Goal: Task Accomplishment & Management: Manage account settings

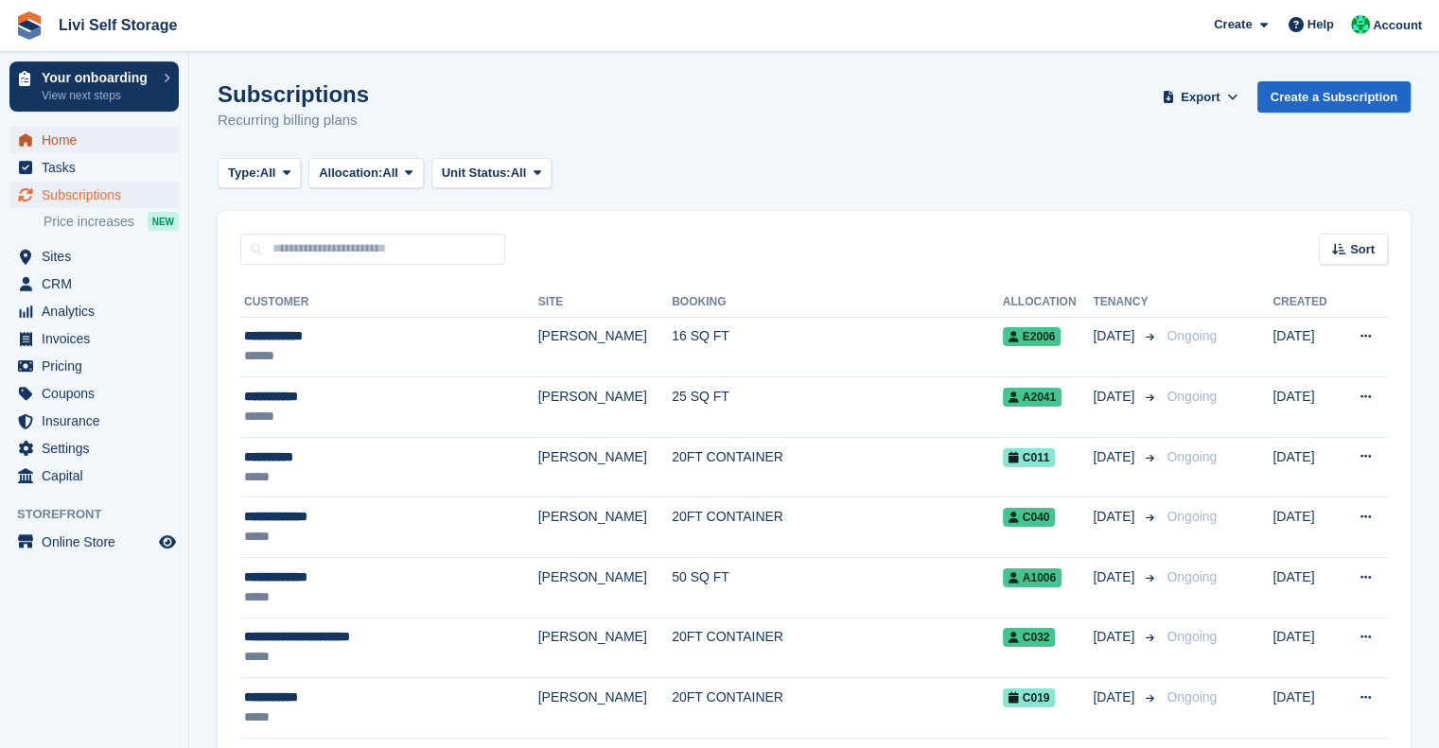
click at [44, 135] on span "Home" at bounding box center [99, 140] width 114 height 26
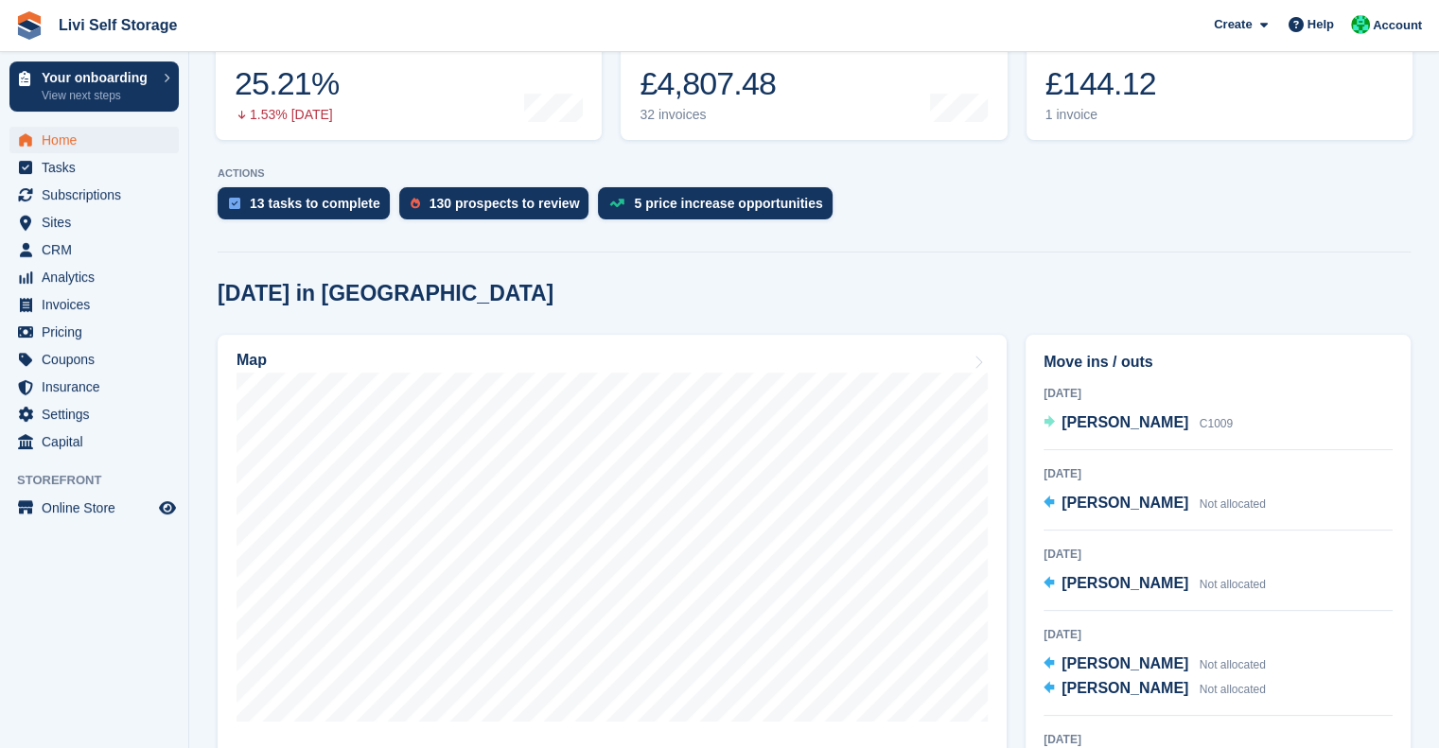
scroll to position [176, 0]
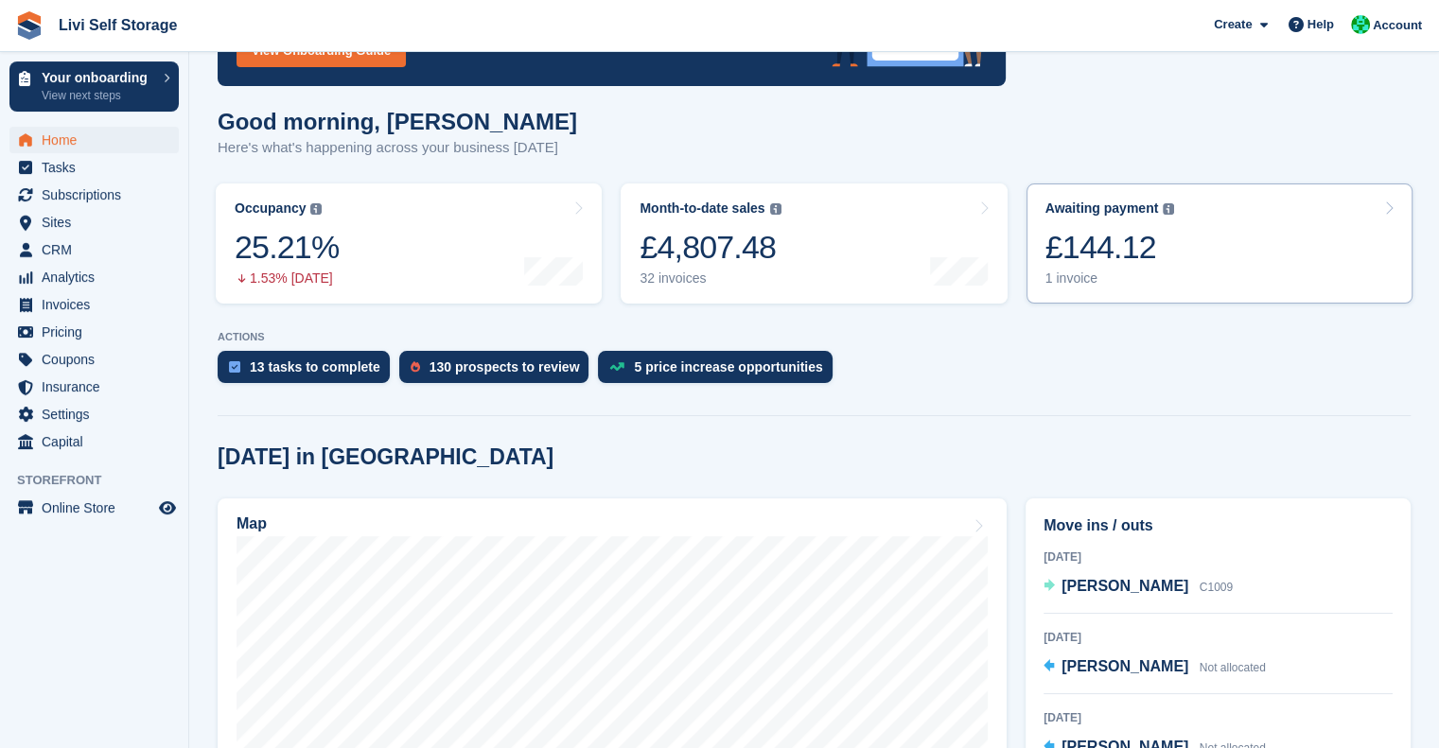
click at [1093, 230] on div "£144.12" at bounding box center [1110, 247] width 130 height 39
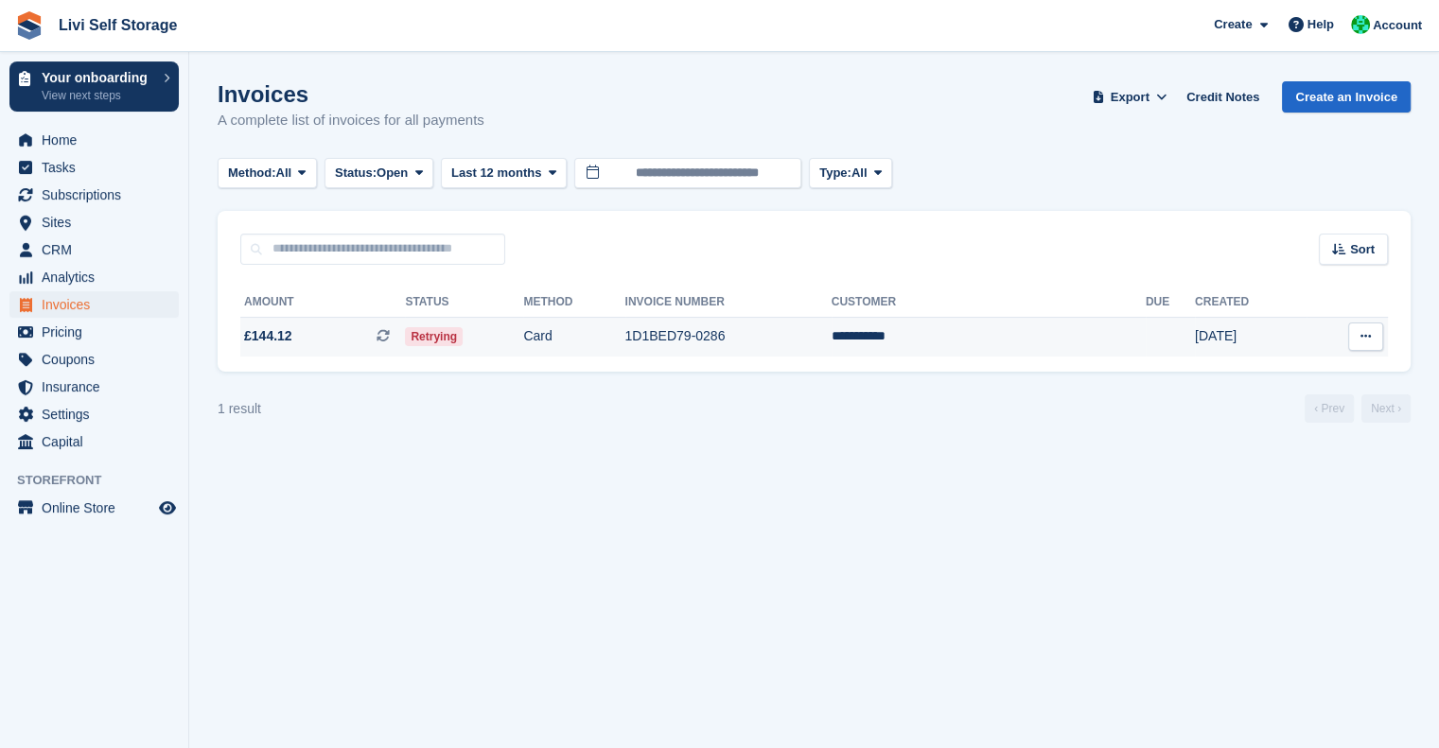
click at [597, 336] on td "Card" at bounding box center [573, 337] width 101 height 40
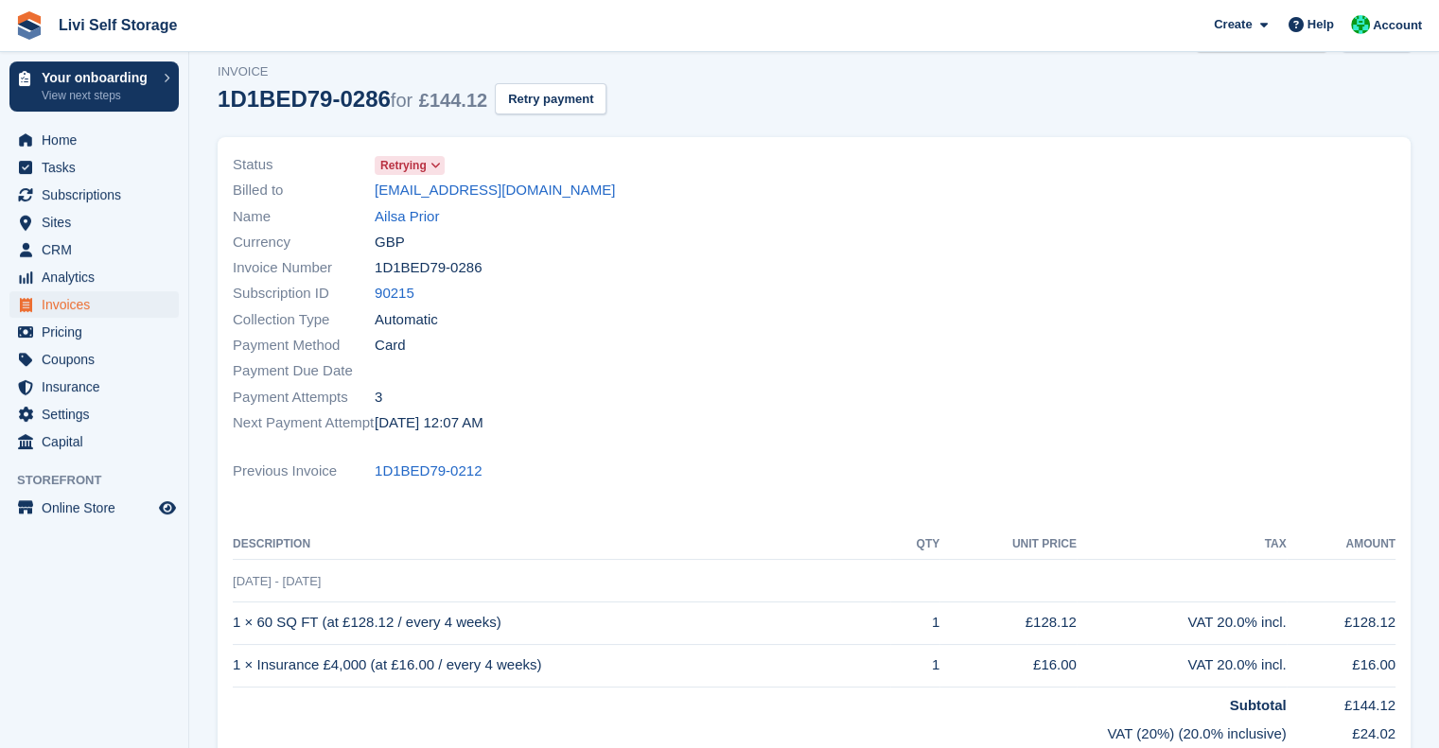
scroll to position [57, 0]
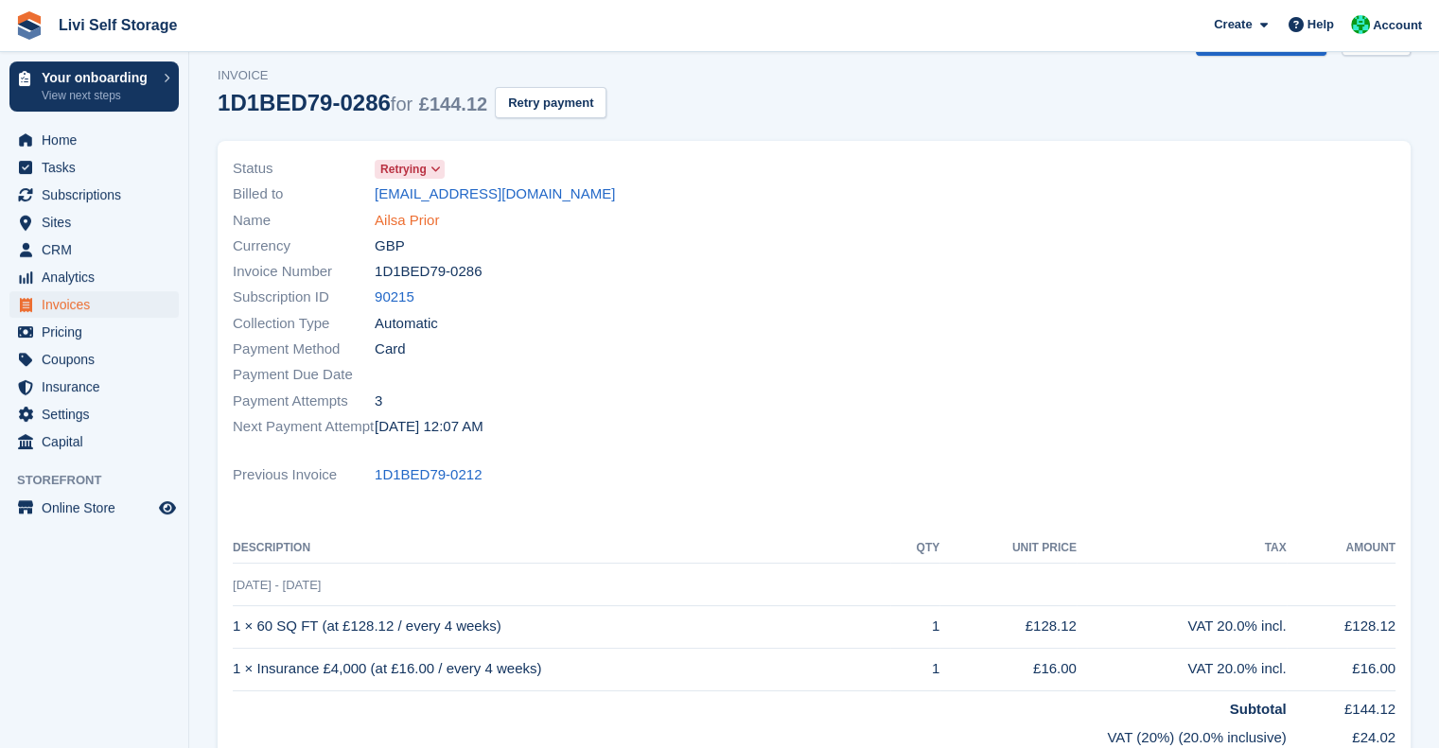
click at [413, 221] on link "Ailsa Prior" at bounding box center [407, 221] width 64 height 22
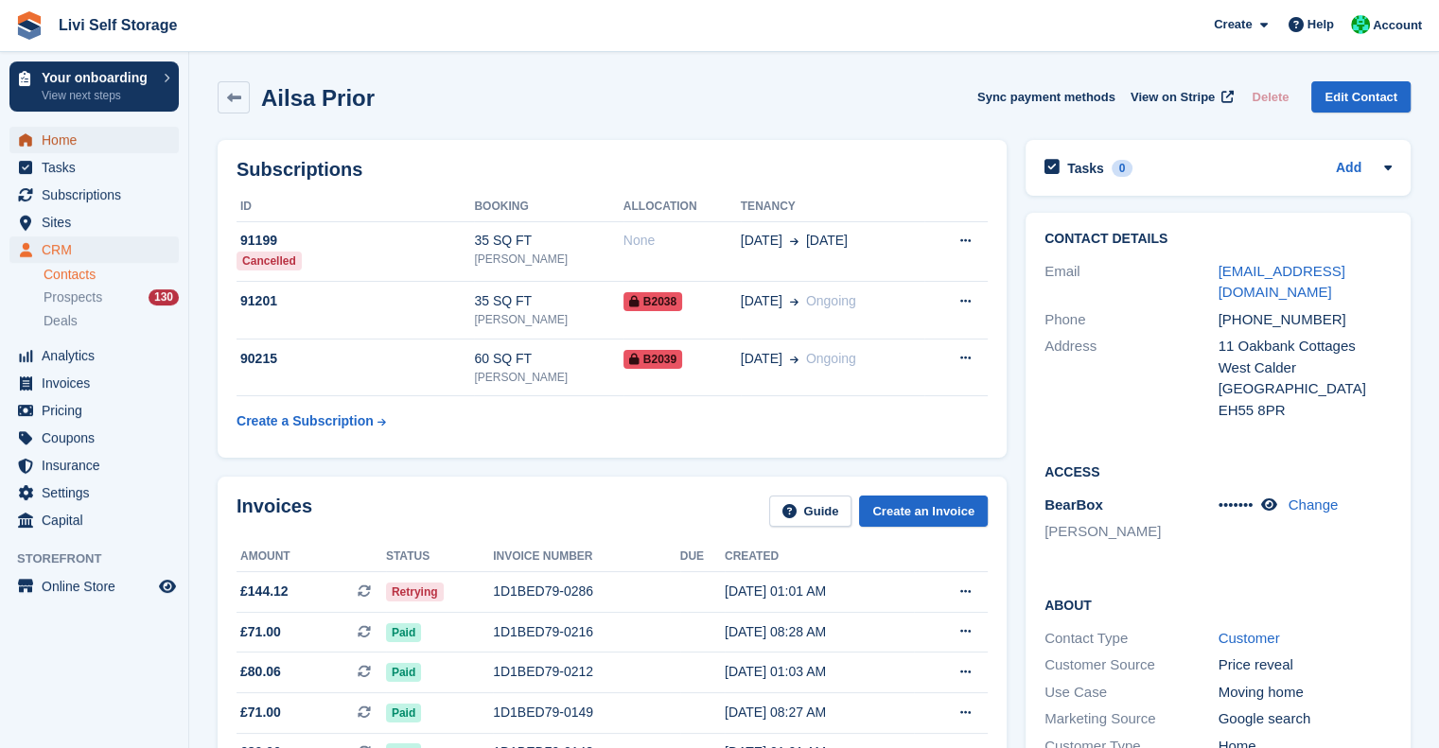
click at [37, 128] on link "Home" at bounding box center [93, 140] width 169 height 26
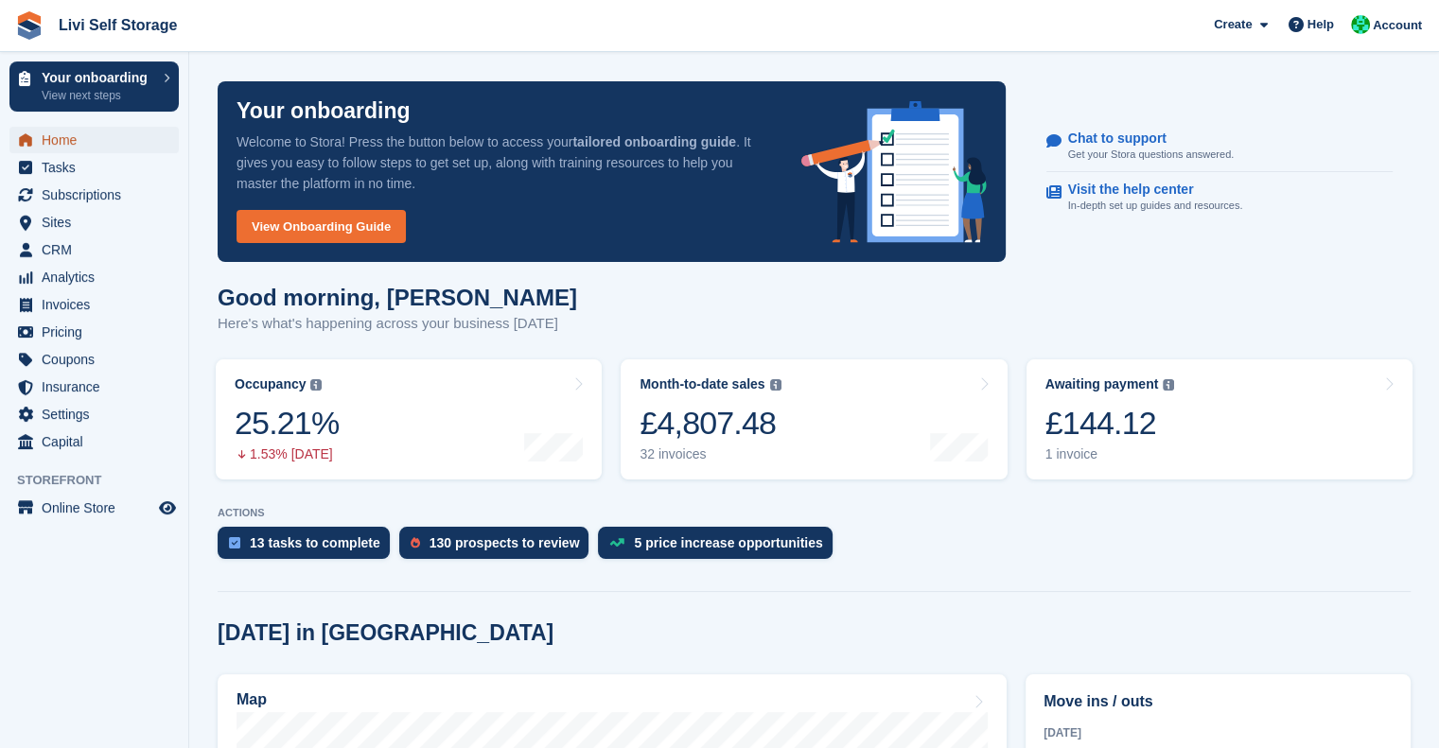
click at [32, 127] on link "Home" at bounding box center [93, 140] width 169 height 26
click at [61, 175] on span "Tasks" at bounding box center [99, 167] width 114 height 26
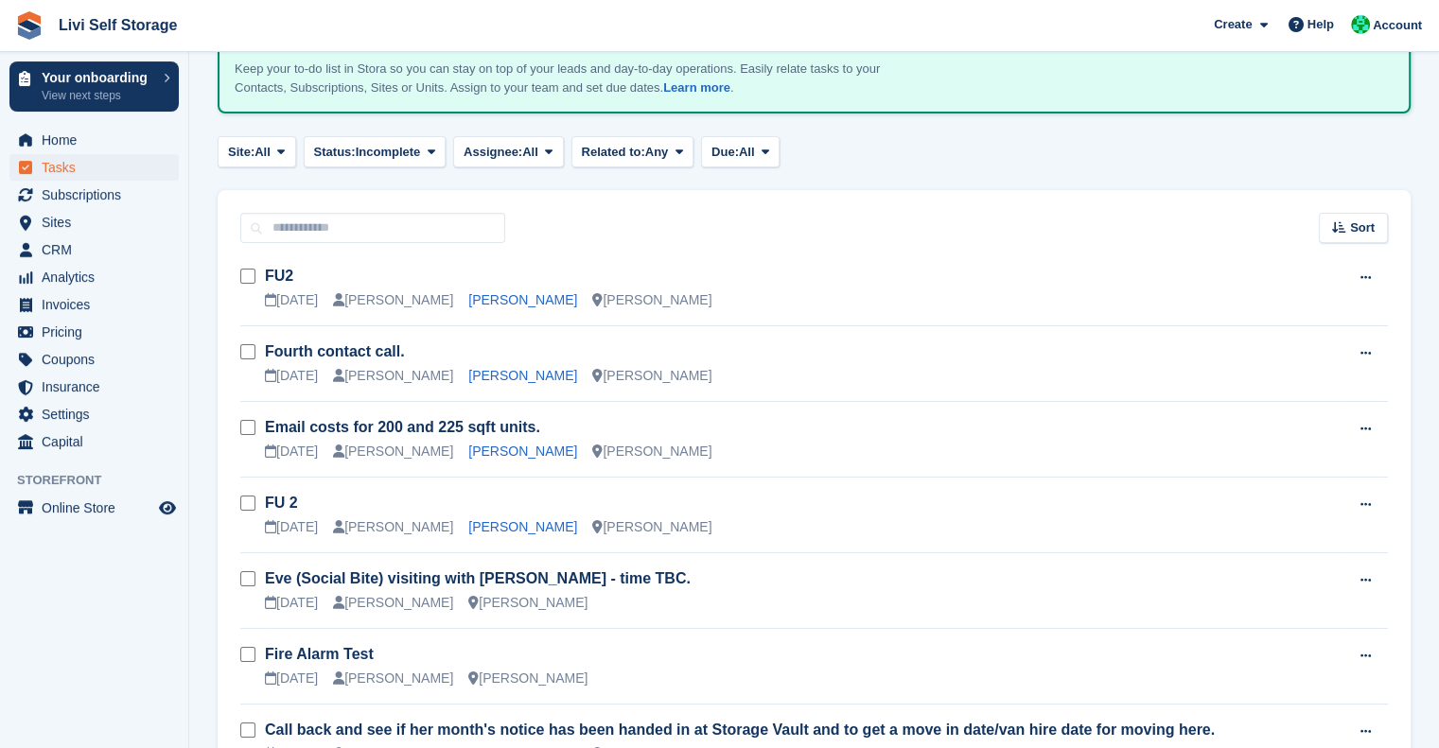
scroll to position [189, 0]
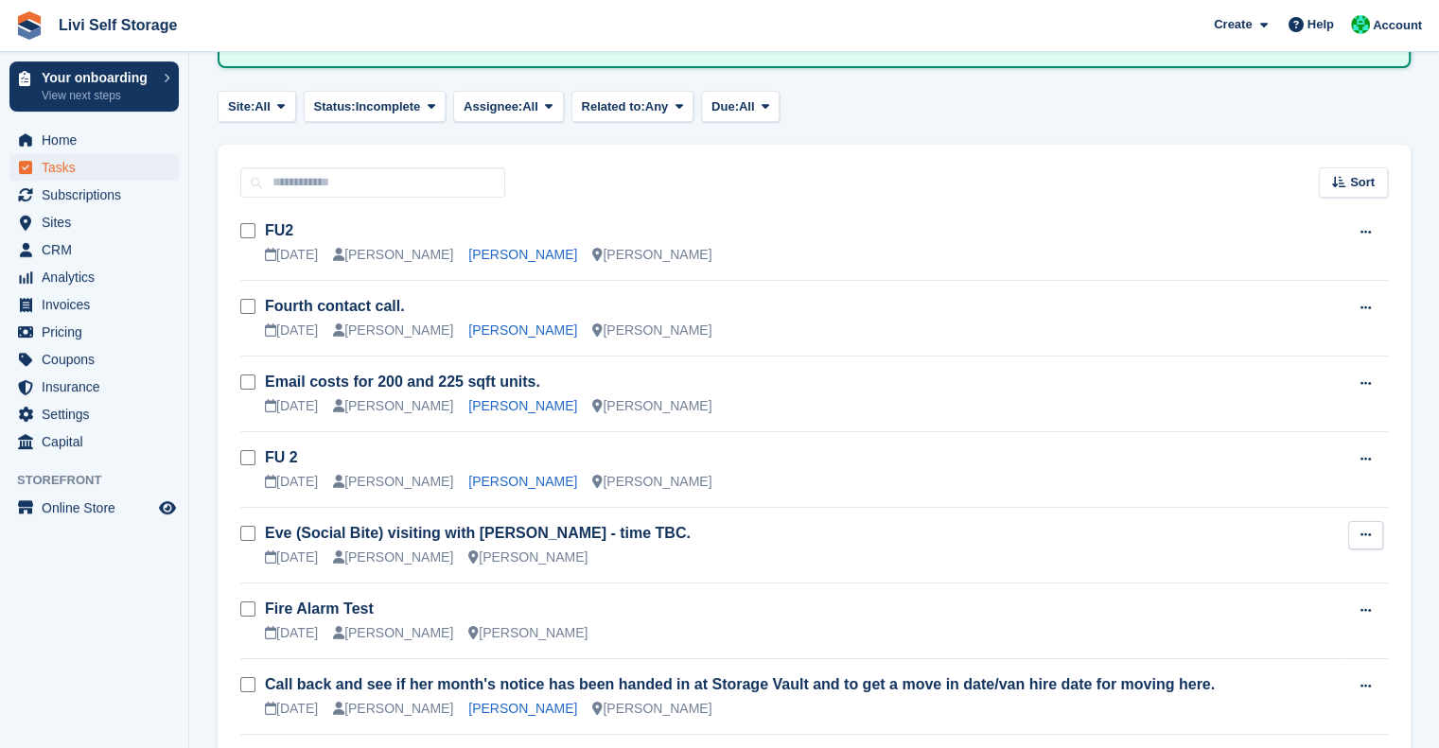
click at [1367, 524] on button at bounding box center [1365, 535] width 35 height 28
click at [1252, 571] on p "Edit task" at bounding box center [1292, 572] width 165 height 25
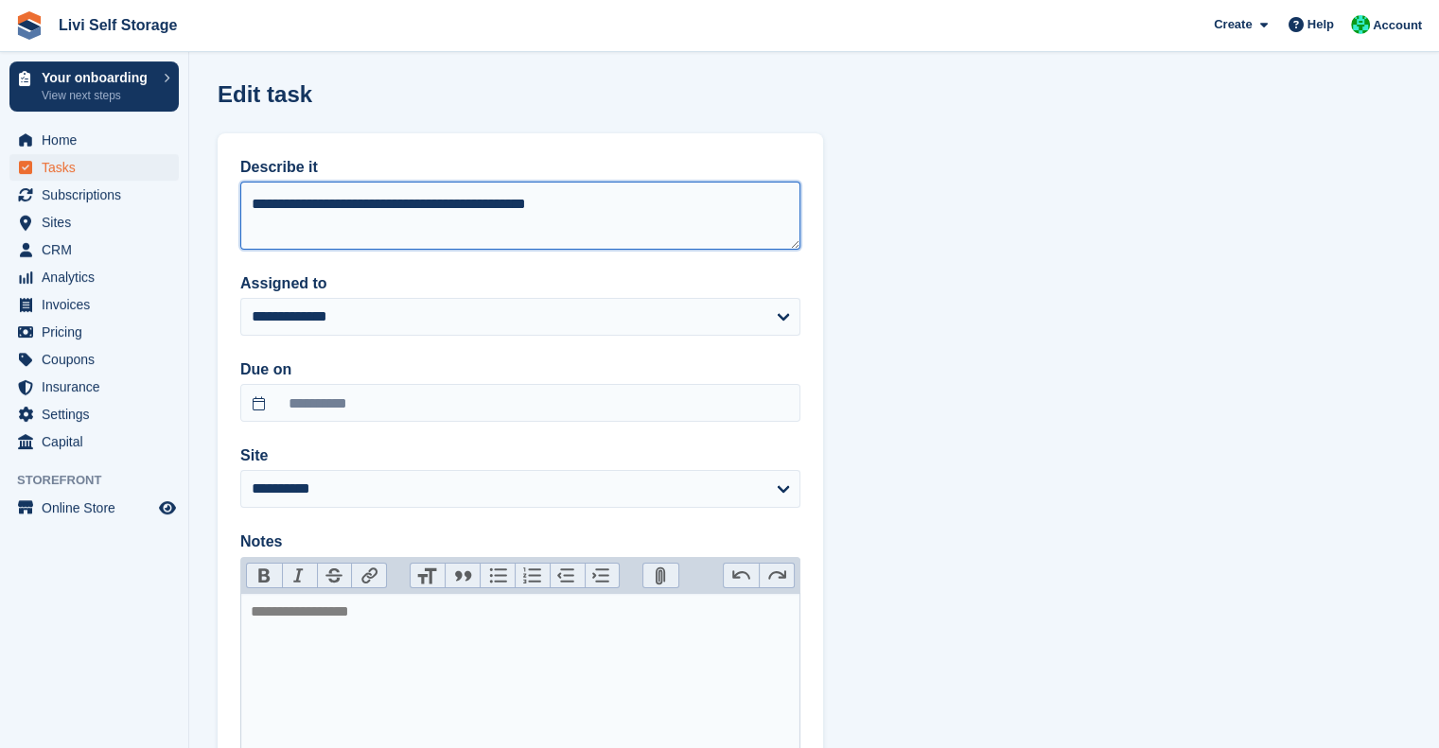
click at [583, 194] on textarea "**********" at bounding box center [520, 216] width 560 height 68
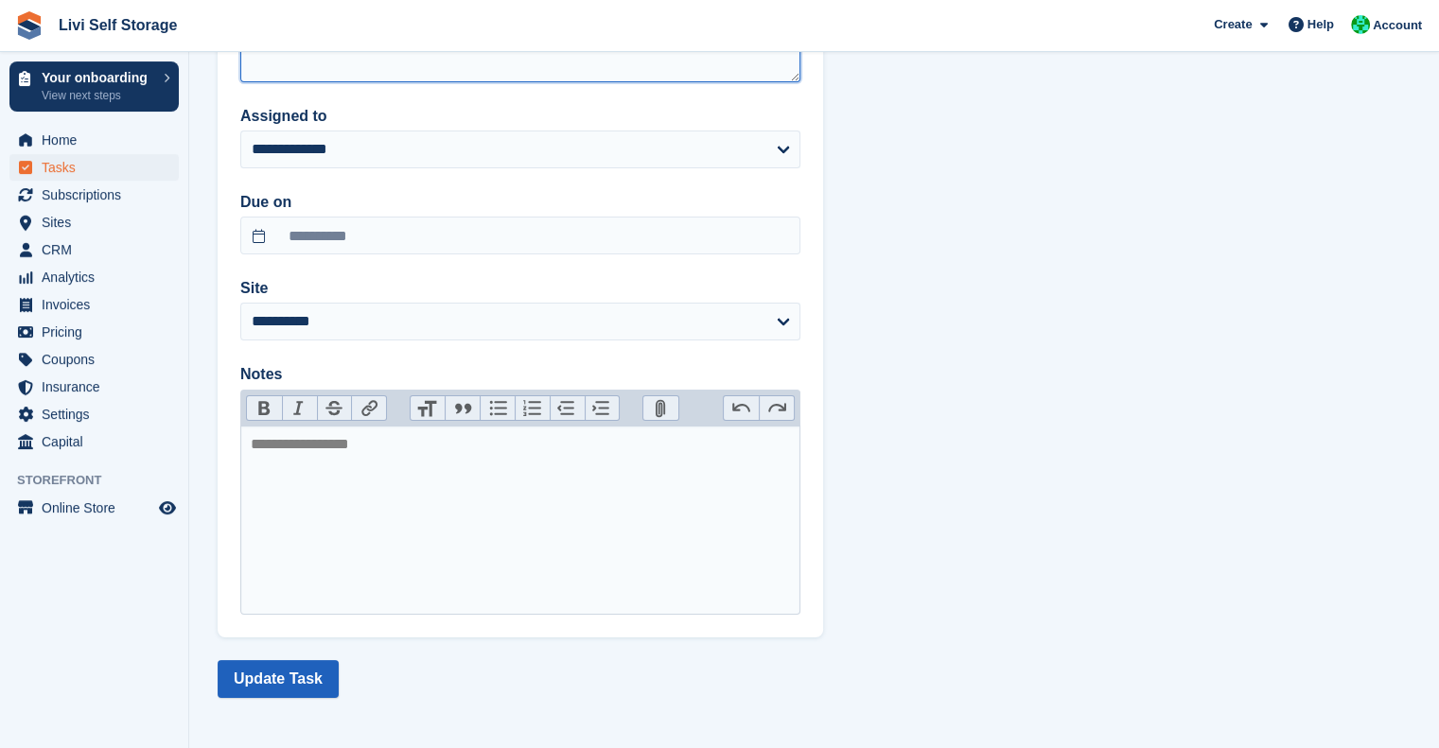
type textarea "**********"
click at [276, 692] on button "Update Task" at bounding box center [278, 679] width 121 height 38
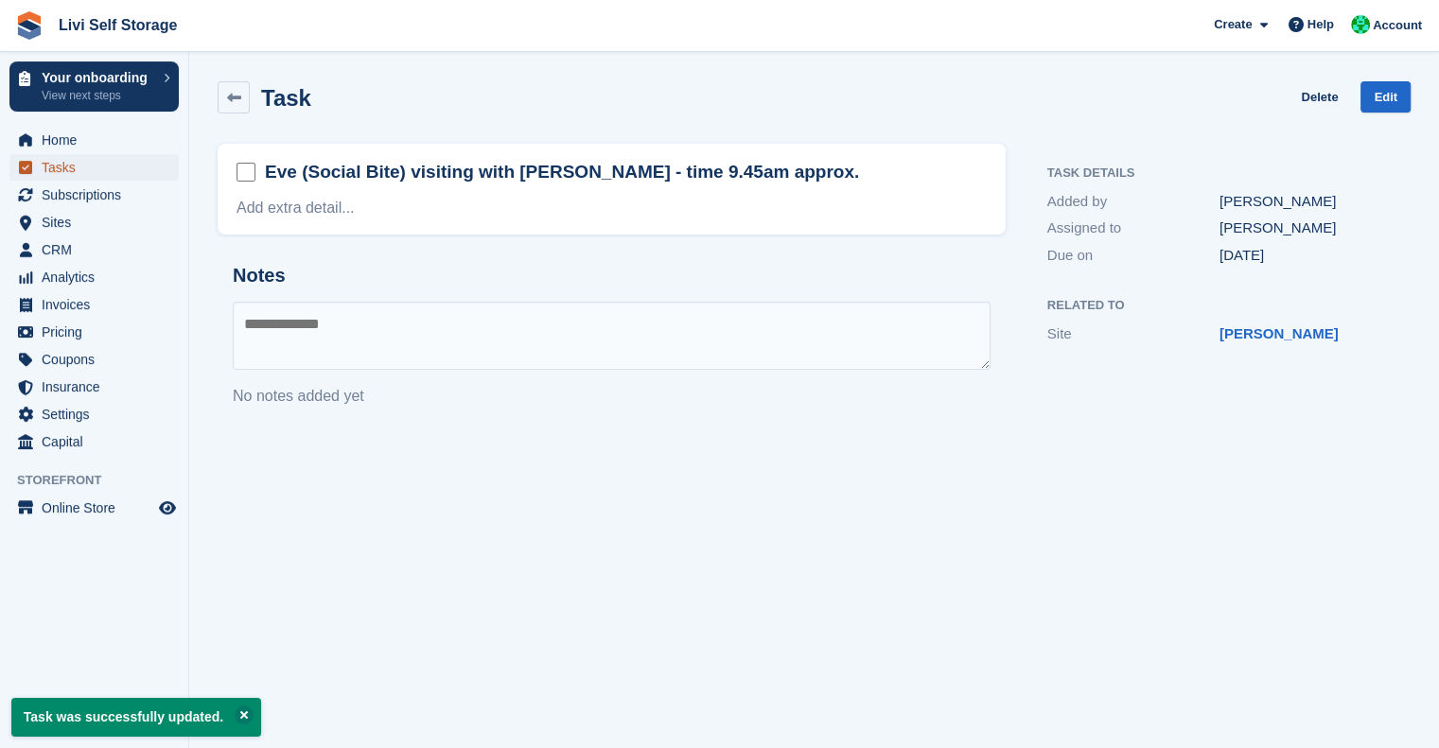
click at [102, 169] on span "Tasks" at bounding box center [99, 167] width 114 height 26
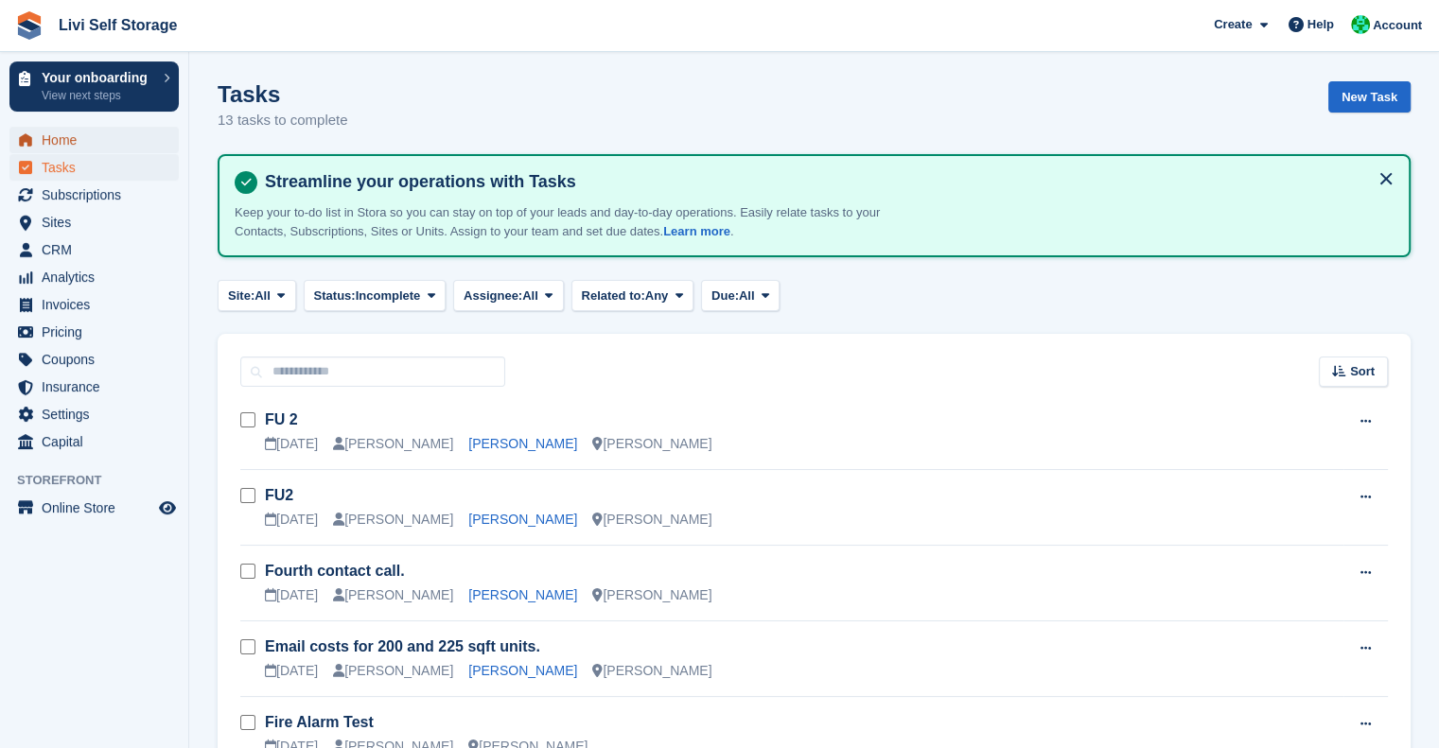
click at [55, 143] on span "Home" at bounding box center [99, 140] width 114 height 26
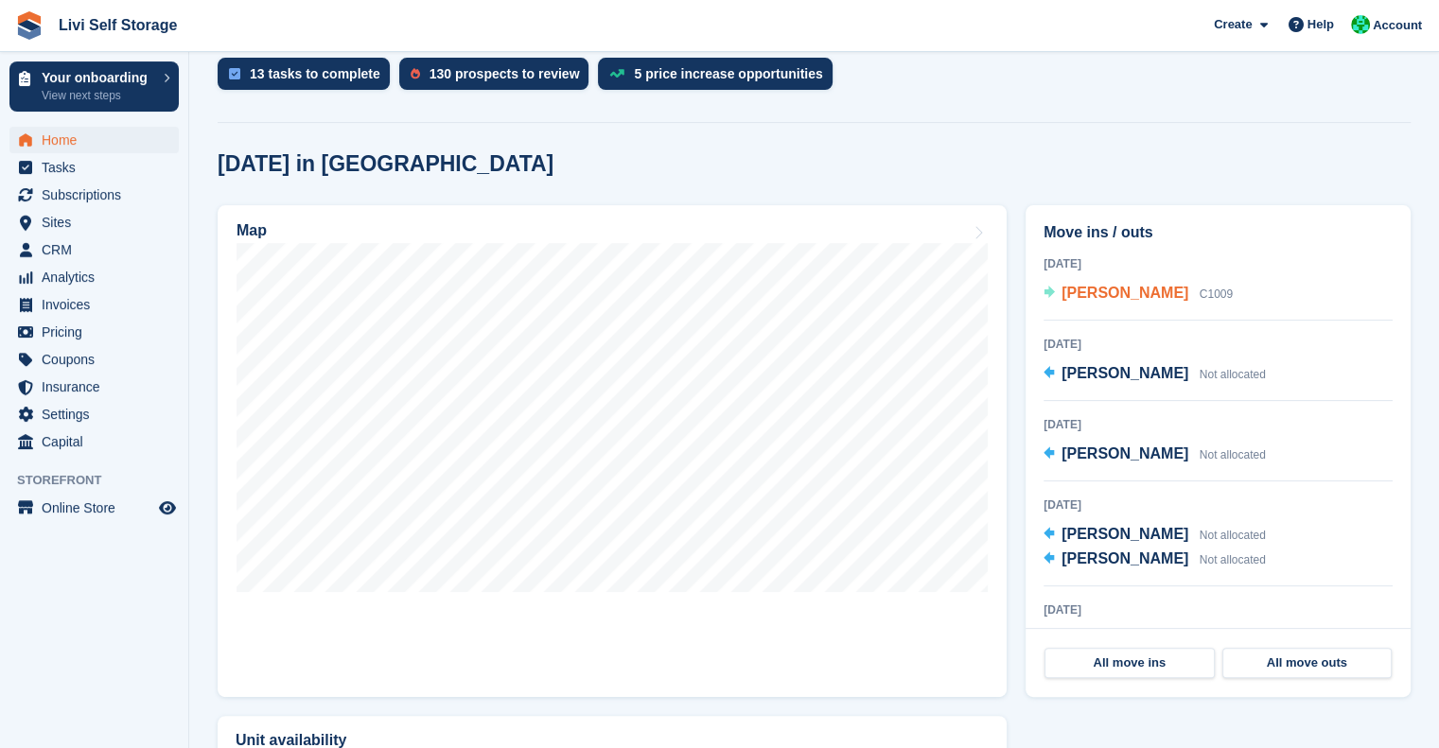
click at [1109, 292] on span "[PERSON_NAME]" at bounding box center [1125, 293] width 127 height 16
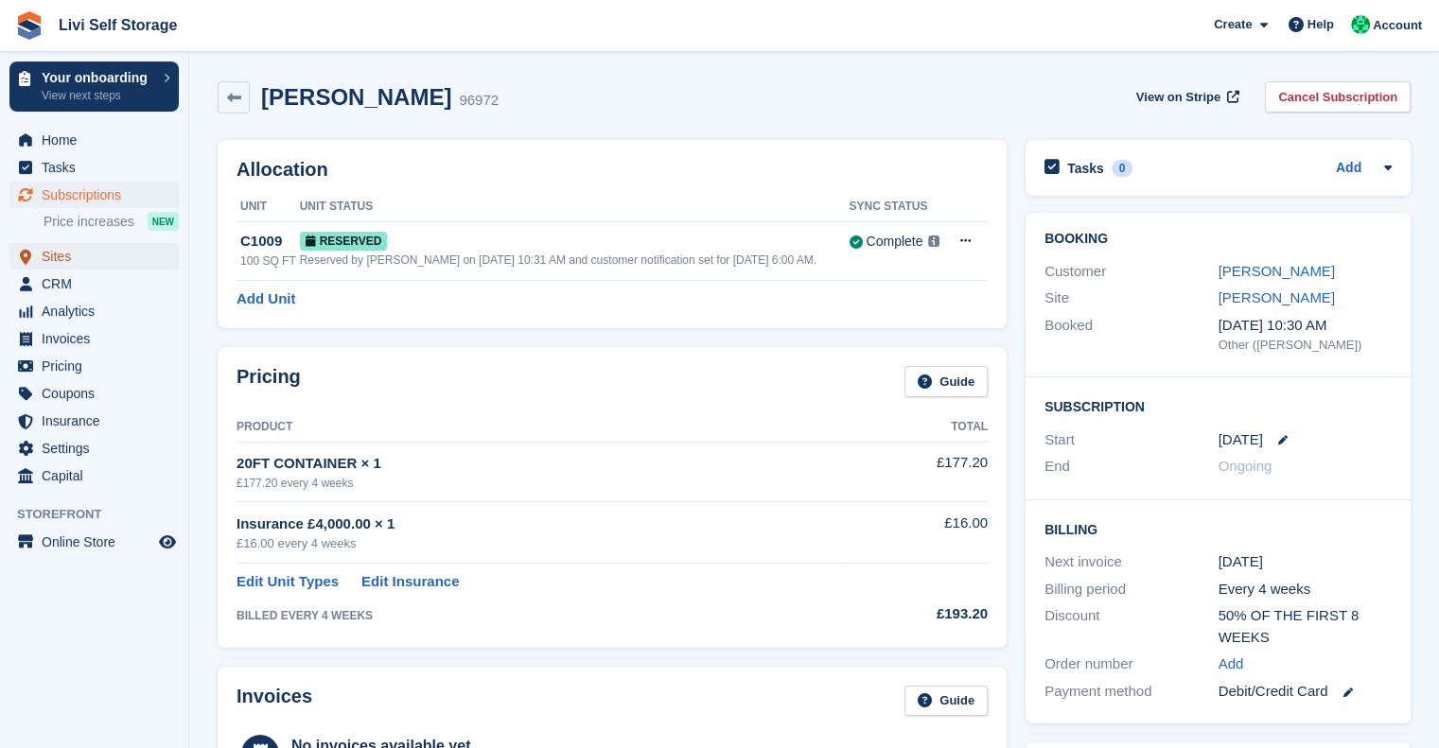
click at [61, 245] on span "Sites" at bounding box center [99, 256] width 114 height 26
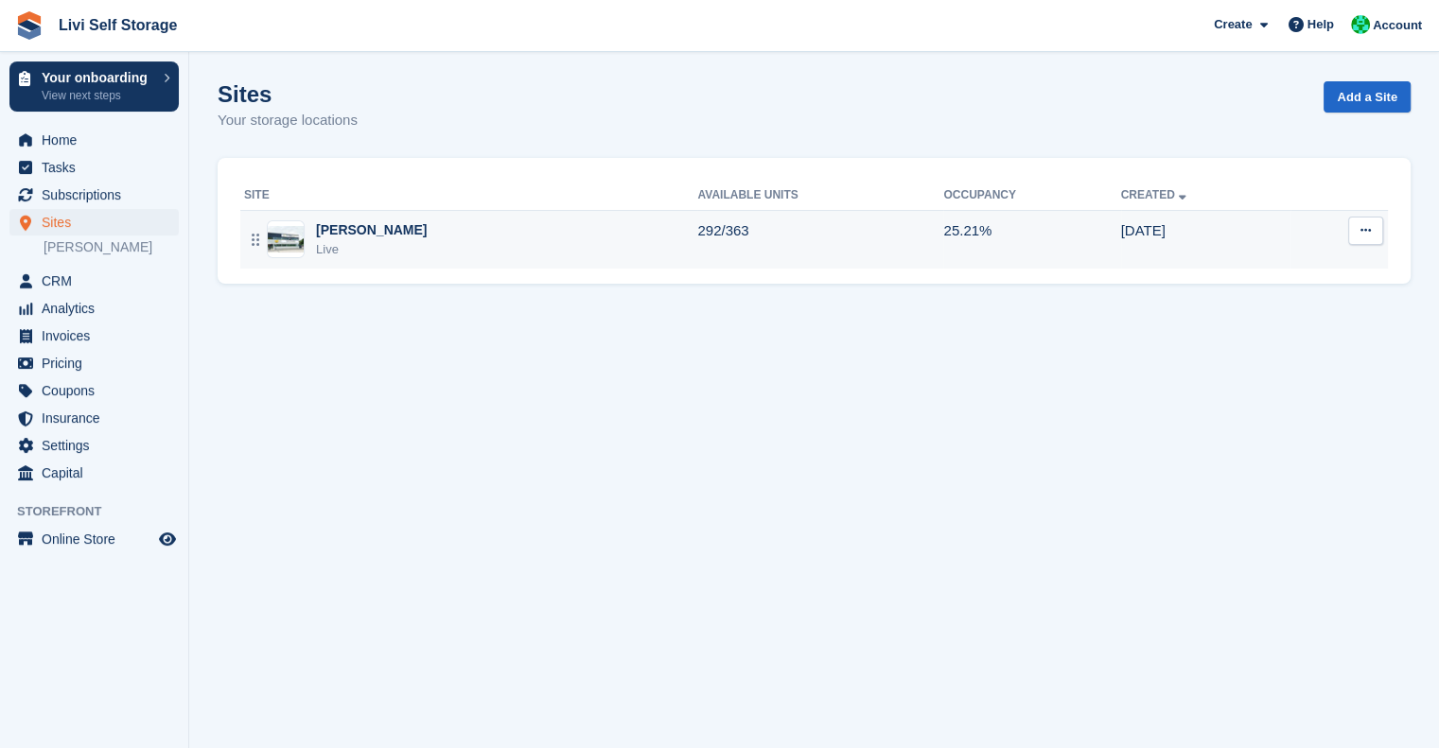
click at [1368, 232] on icon at bounding box center [1366, 230] width 10 height 12
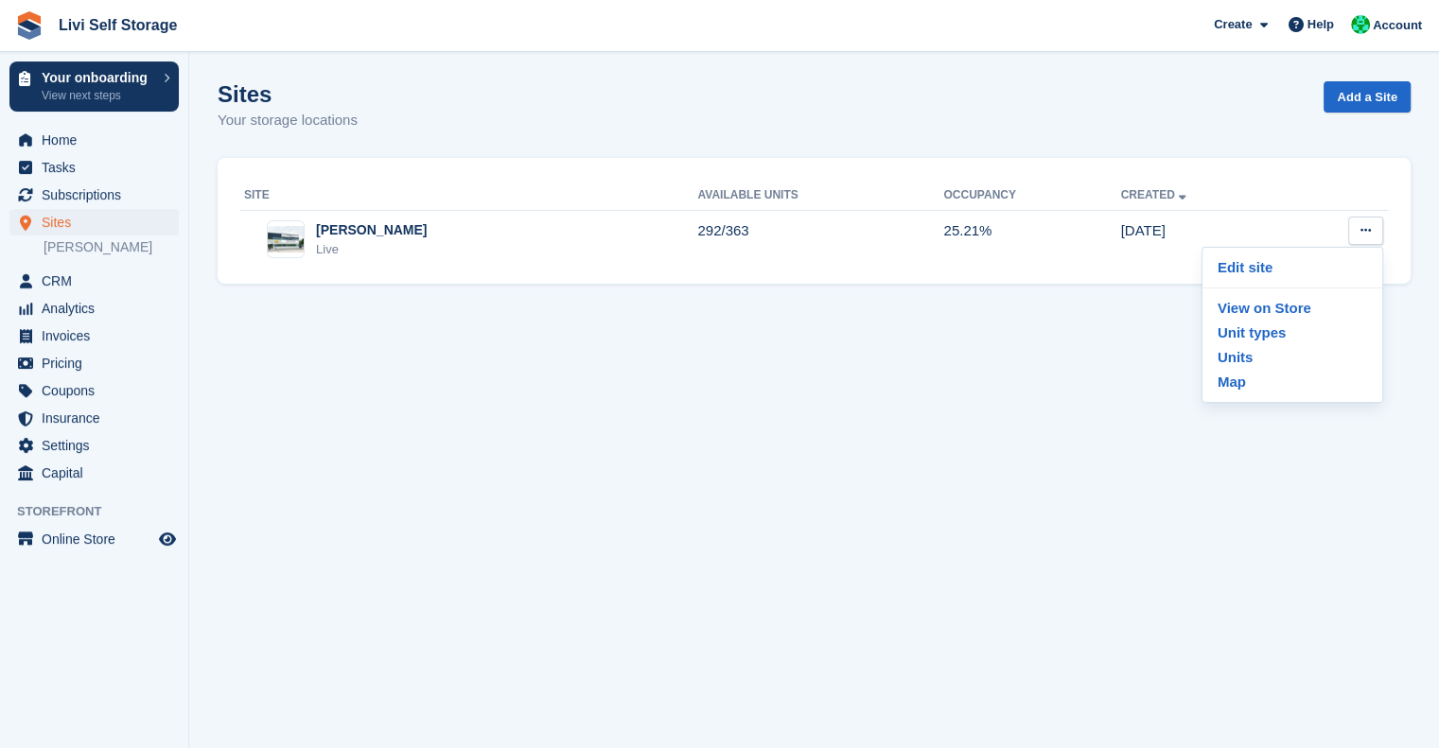
click at [986, 343] on section "Sites Your storage locations Add a Site Site Available Units Occupancy Created …" at bounding box center [814, 374] width 1250 height 748
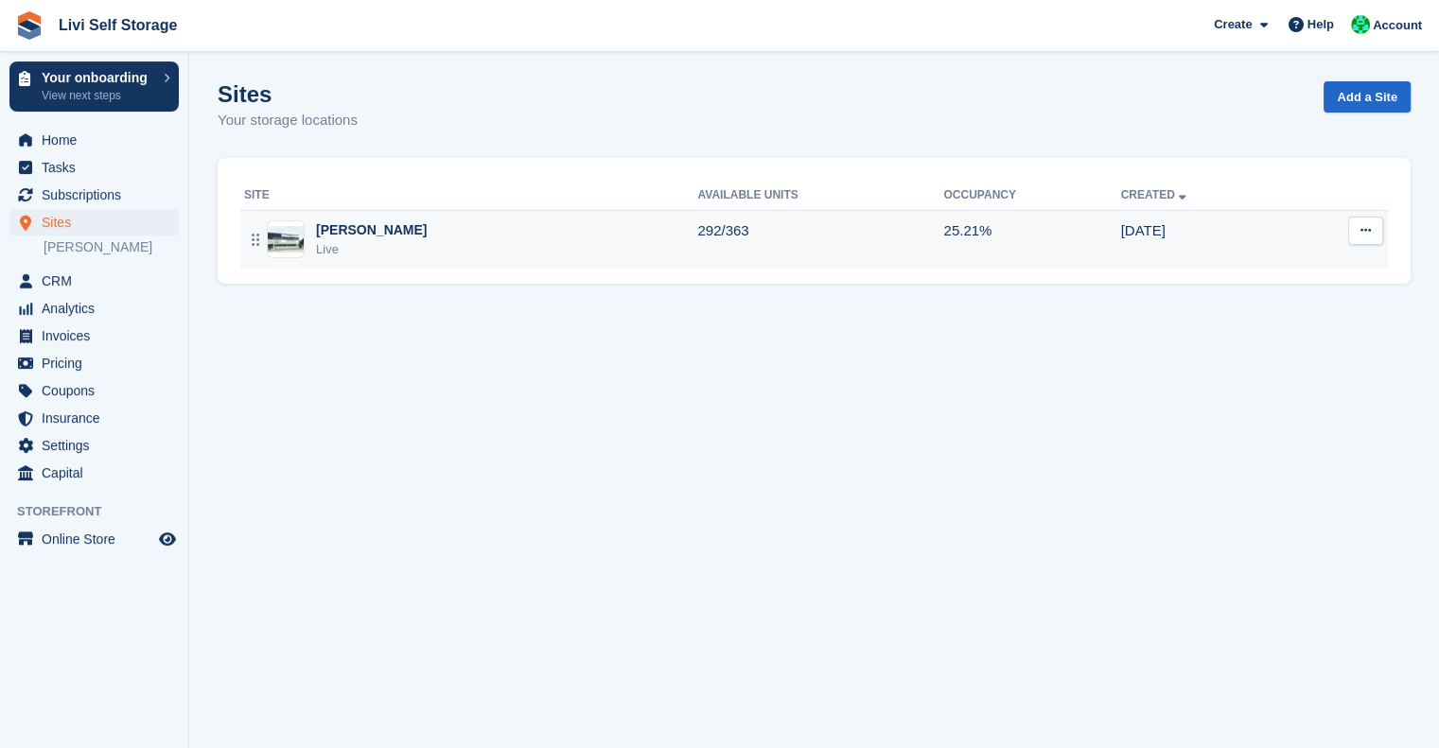
click at [834, 225] on td "292/363" at bounding box center [820, 239] width 246 height 59
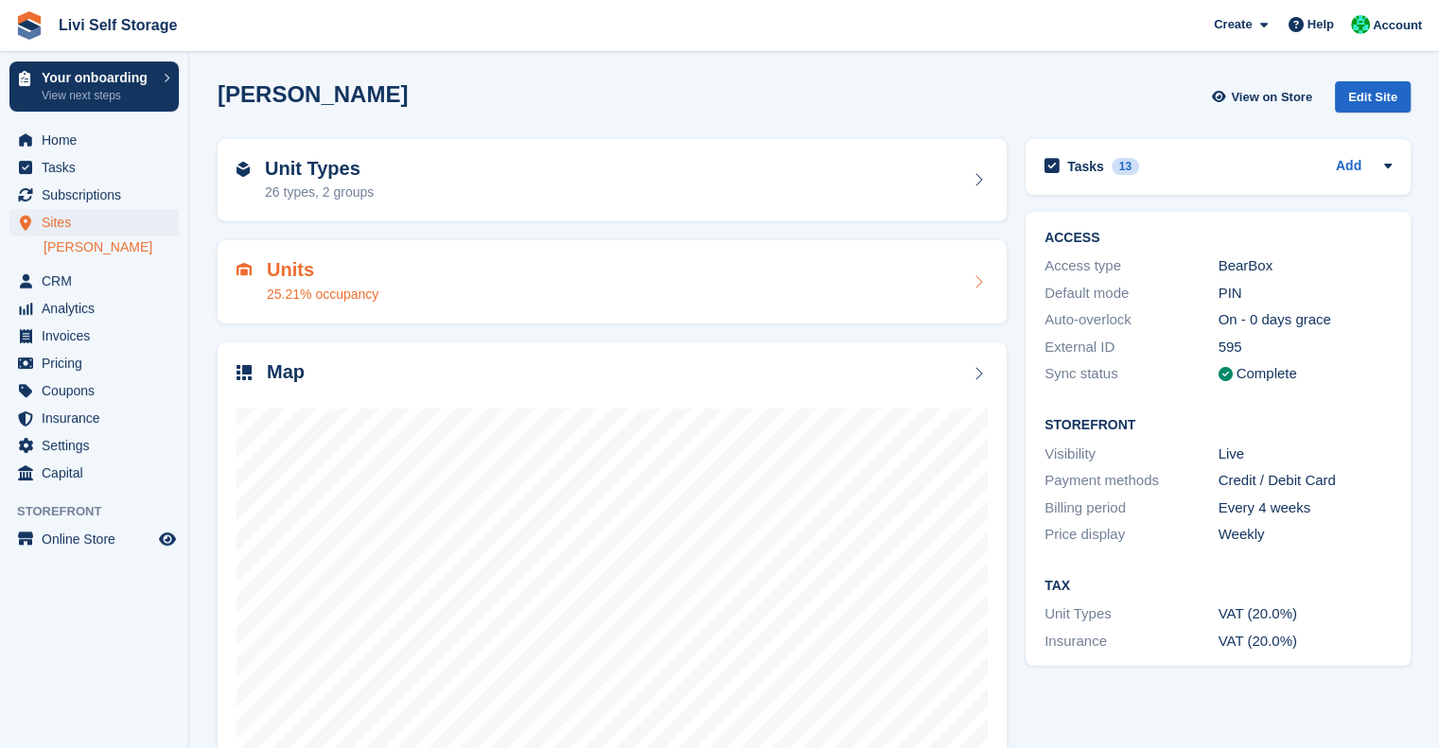
click at [304, 275] on h2 "Units" at bounding box center [323, 270] width 112 height 22
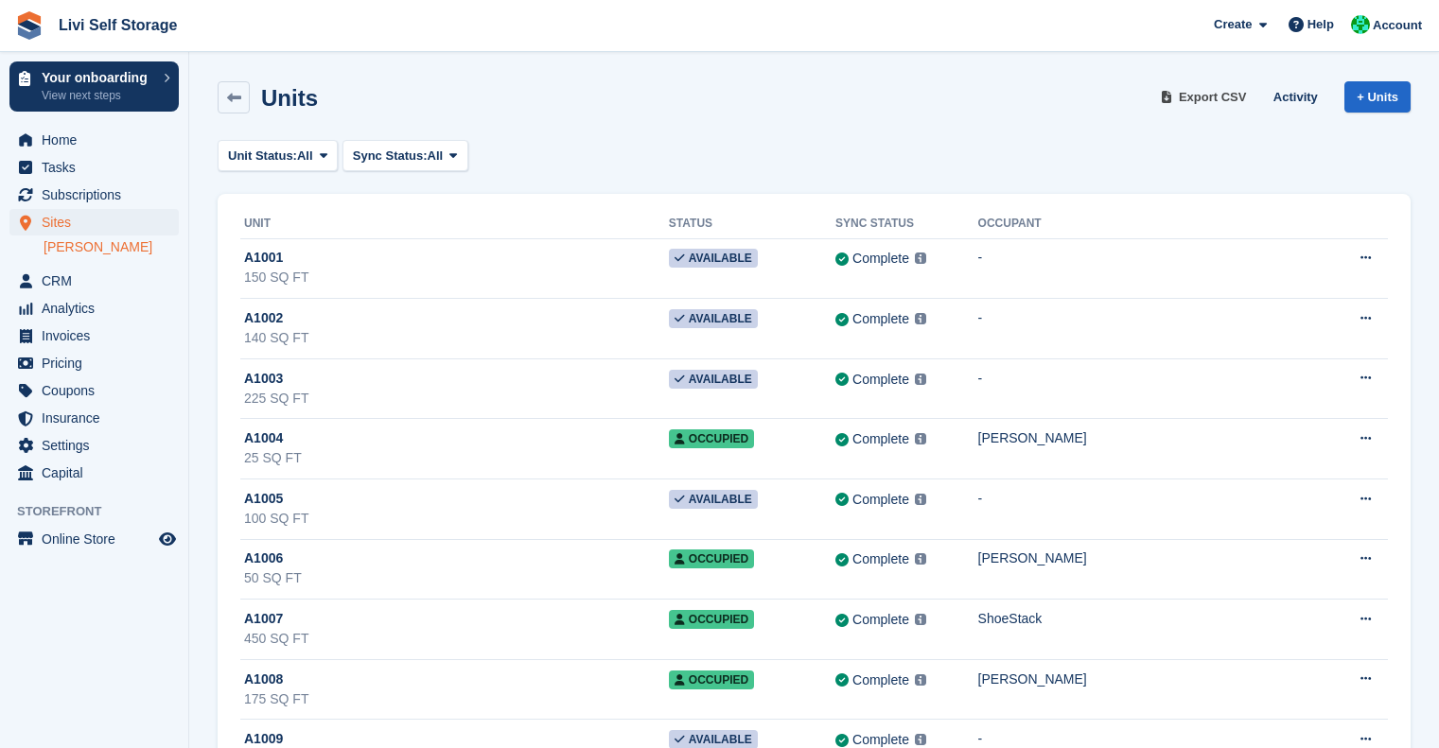
click at [1215, 103] on span "Export CSV" at bounding box center [1213, 97] width 68 height 19
click at [72, 143] on span "Home" at bounding box center [99, 140] width 114 height 26
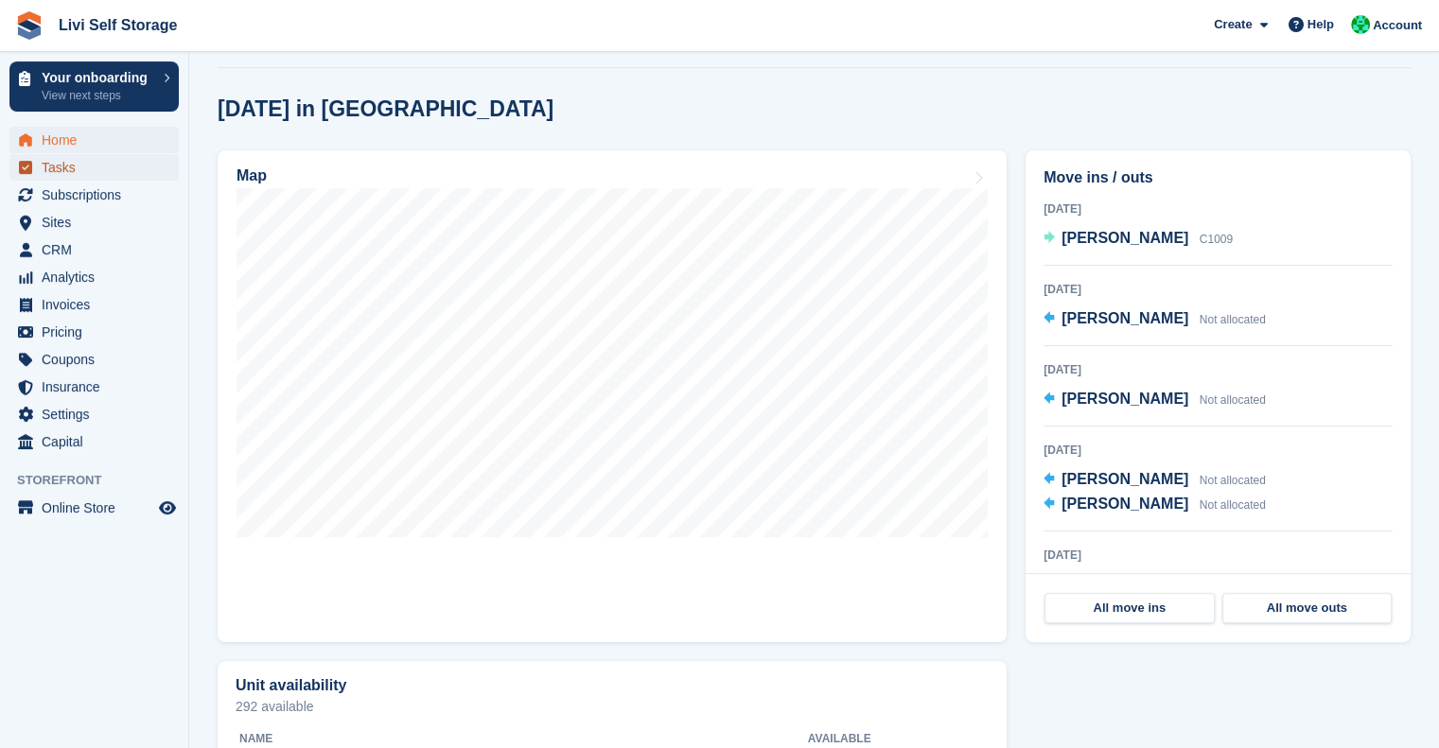
click at [89, 180] on span "Tasks" at bounding box center [99, 167] width 114 height 26
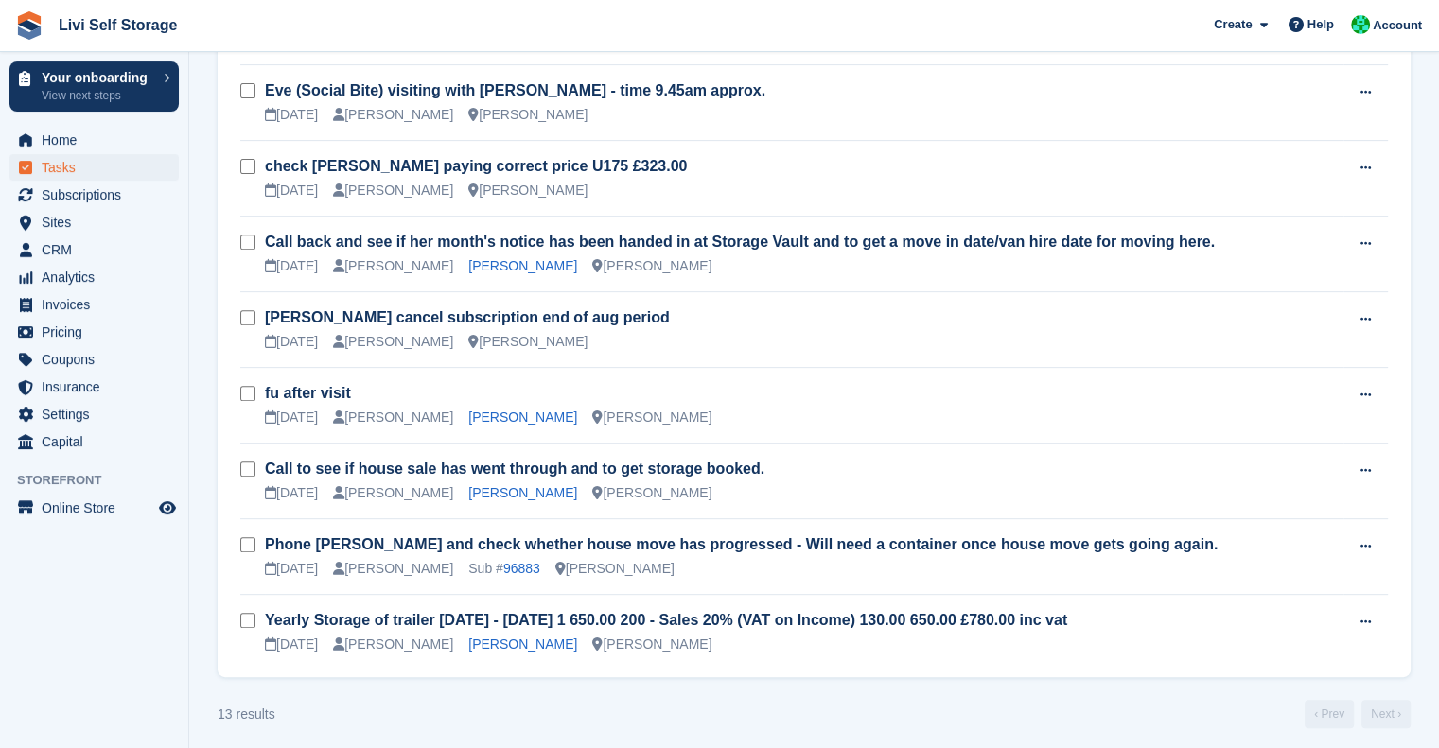
scroll to position [712, 0]
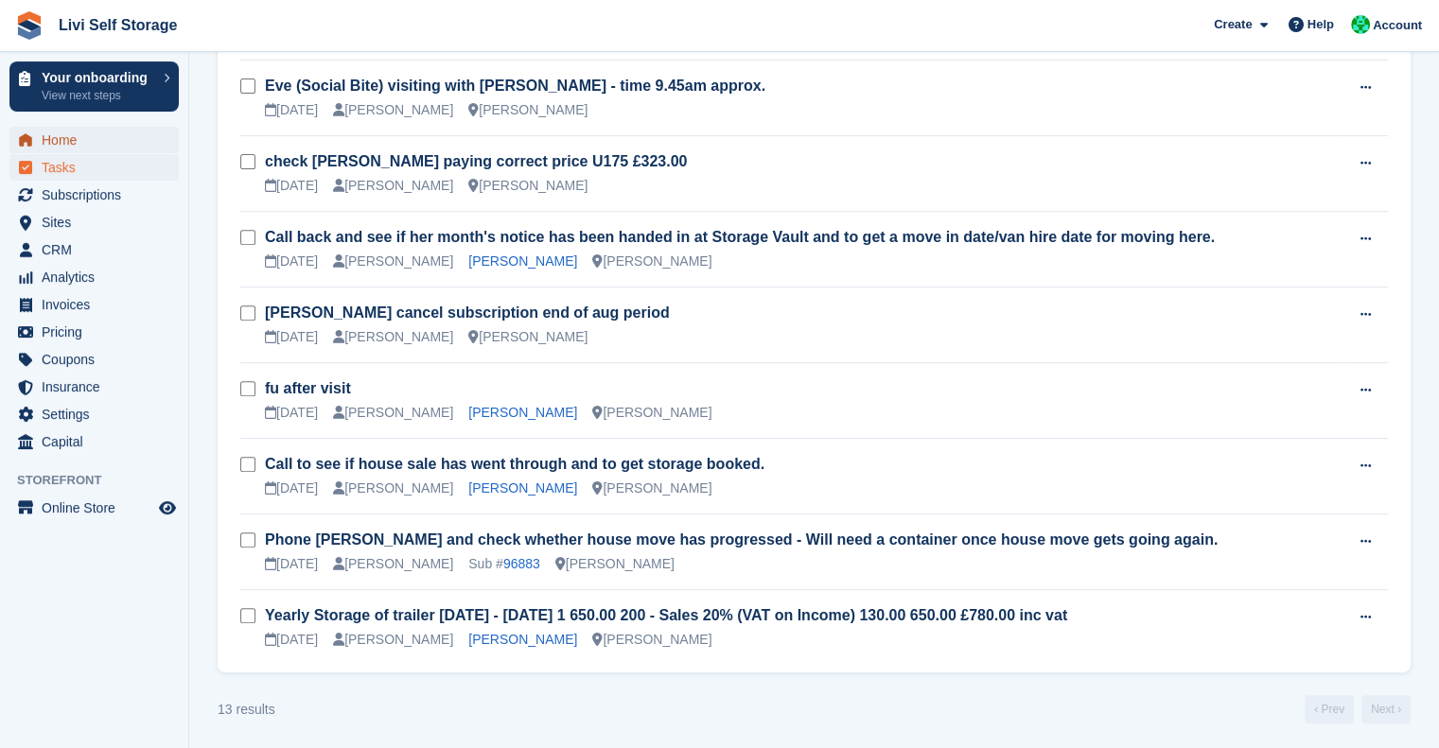
click at [52, 139] on span "Home" at bounding box center [99, 140] width 114 height 26
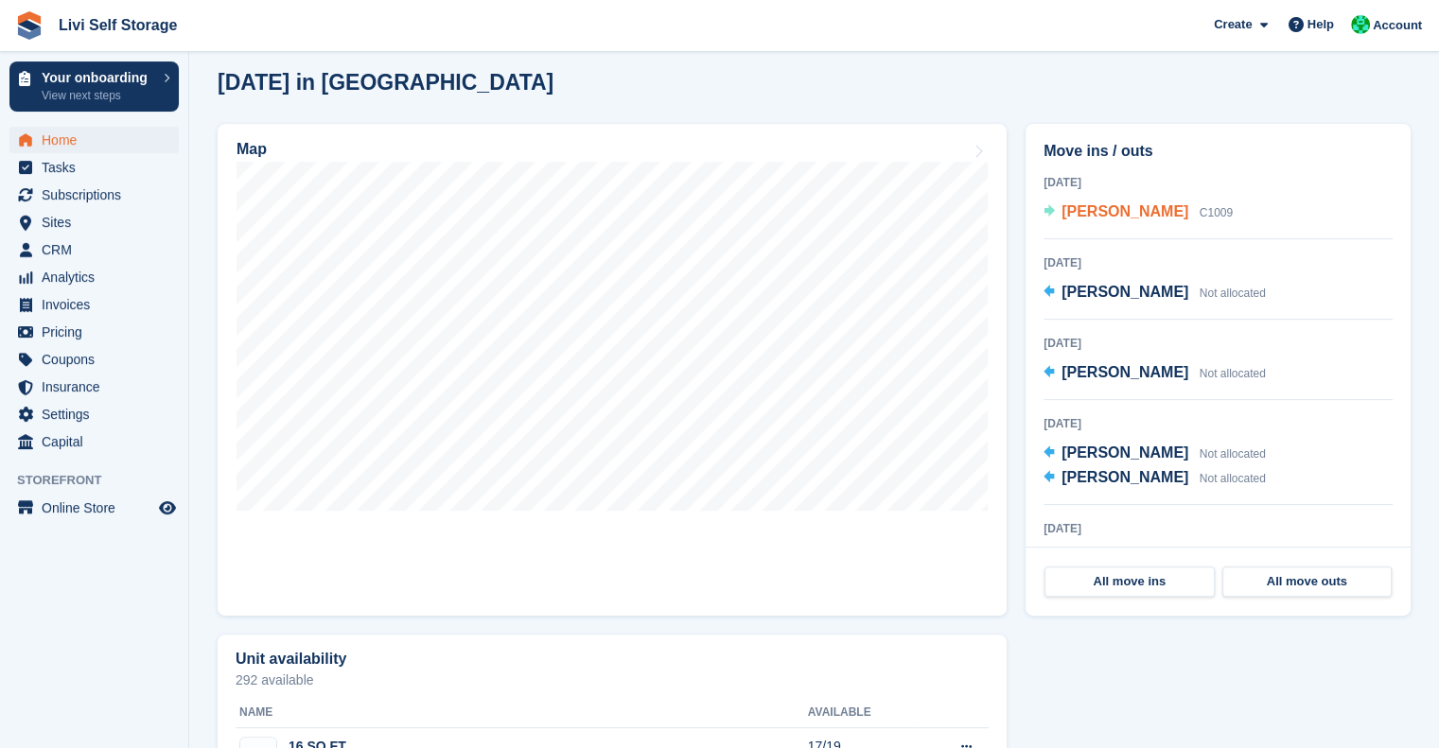
click at [1086, 213] on span "[PERSON_NAME]" at bounding box center [1125, 211] width 127 height 16
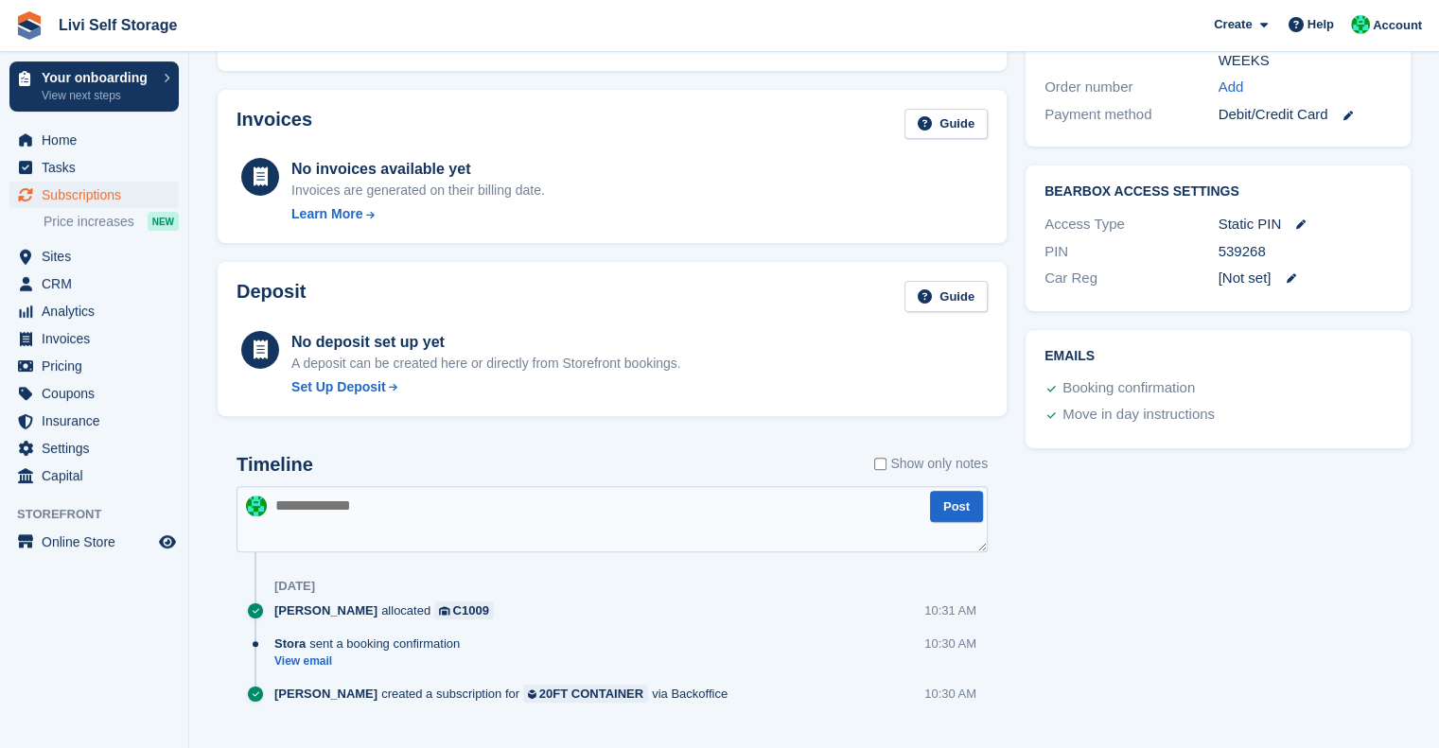
scroll to position [611, 0]
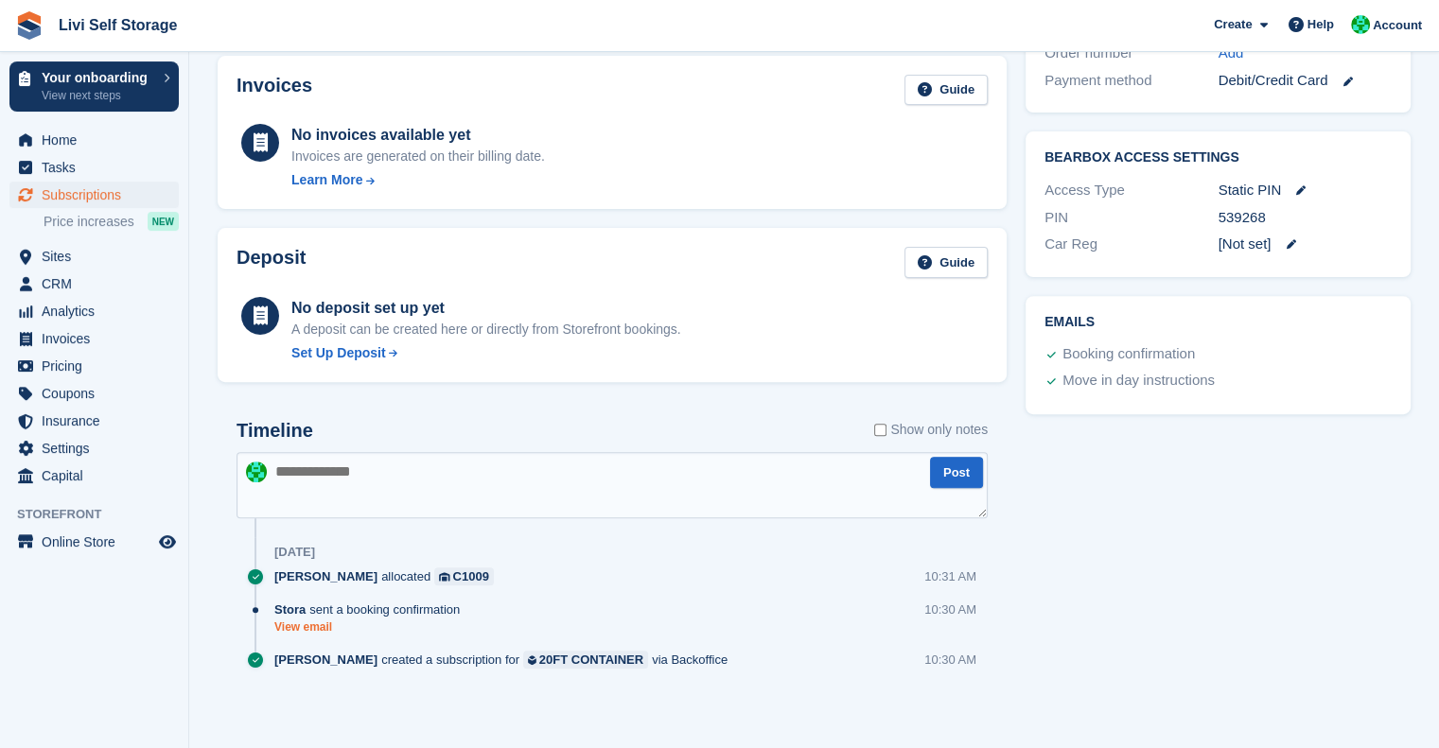
click at [314, 630] on link "View email" at bounding box center [371, 628] width 195 height 16
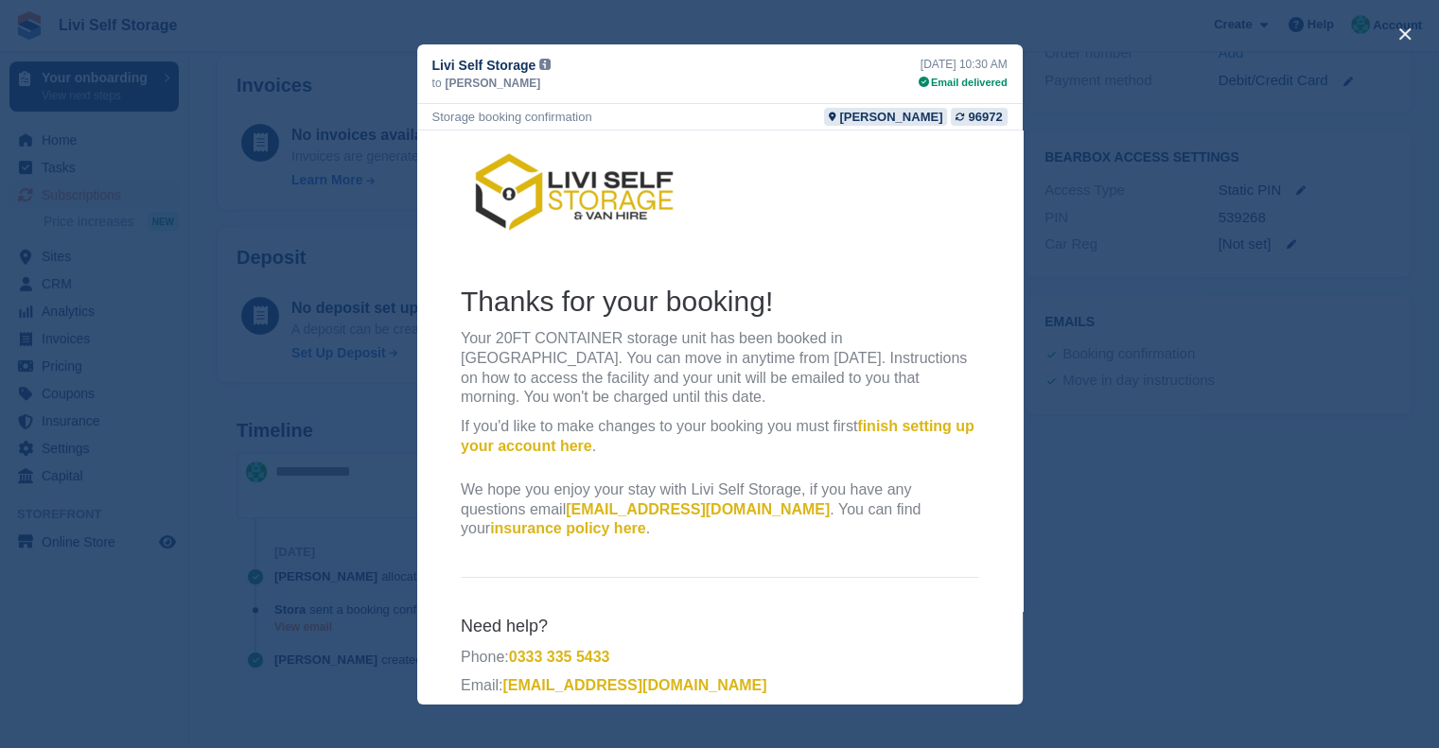
scroll to position [0, 0]
click at [1067, 491] on div "close" at bounding box center [719, 374] width 1439 height 748
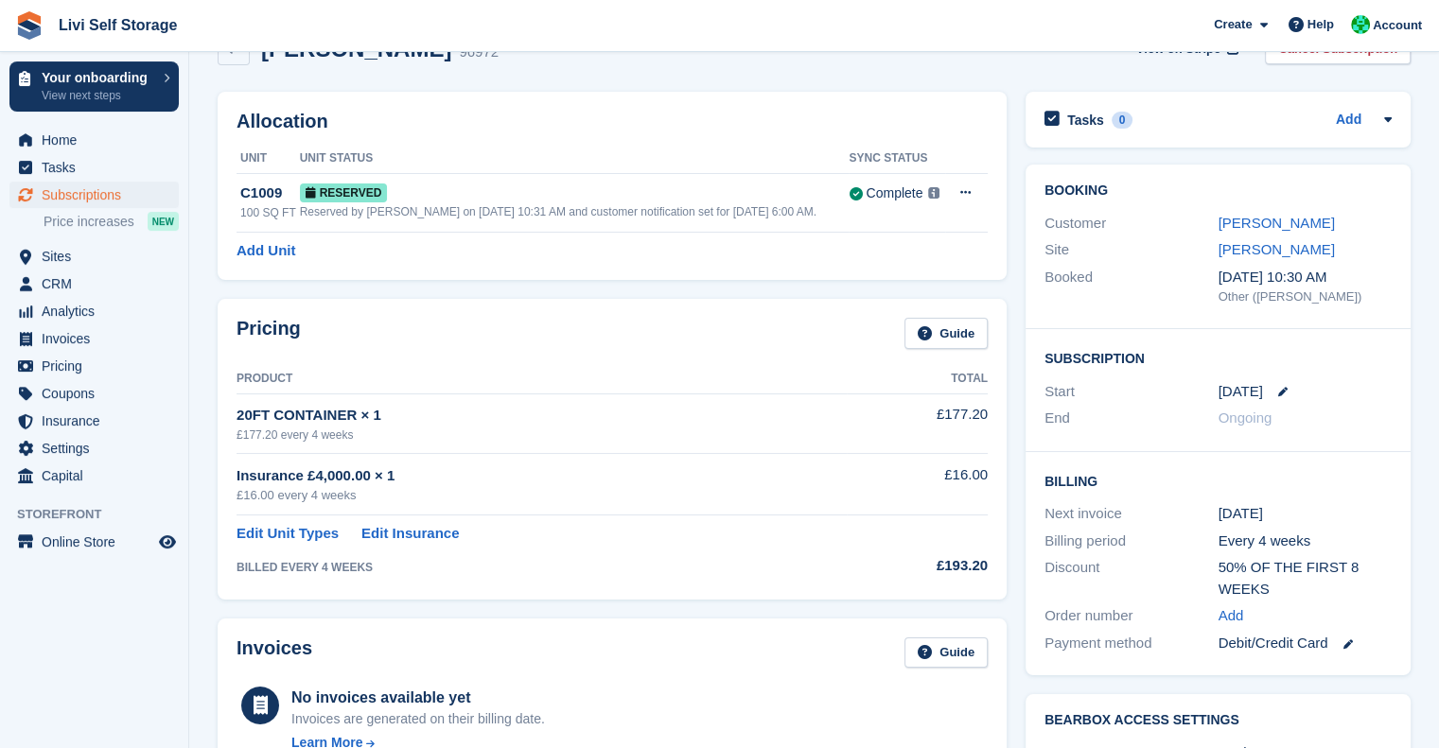
scroll to position [4, 0]
